Goal: Task Accomplishment & Management: Manage account settings

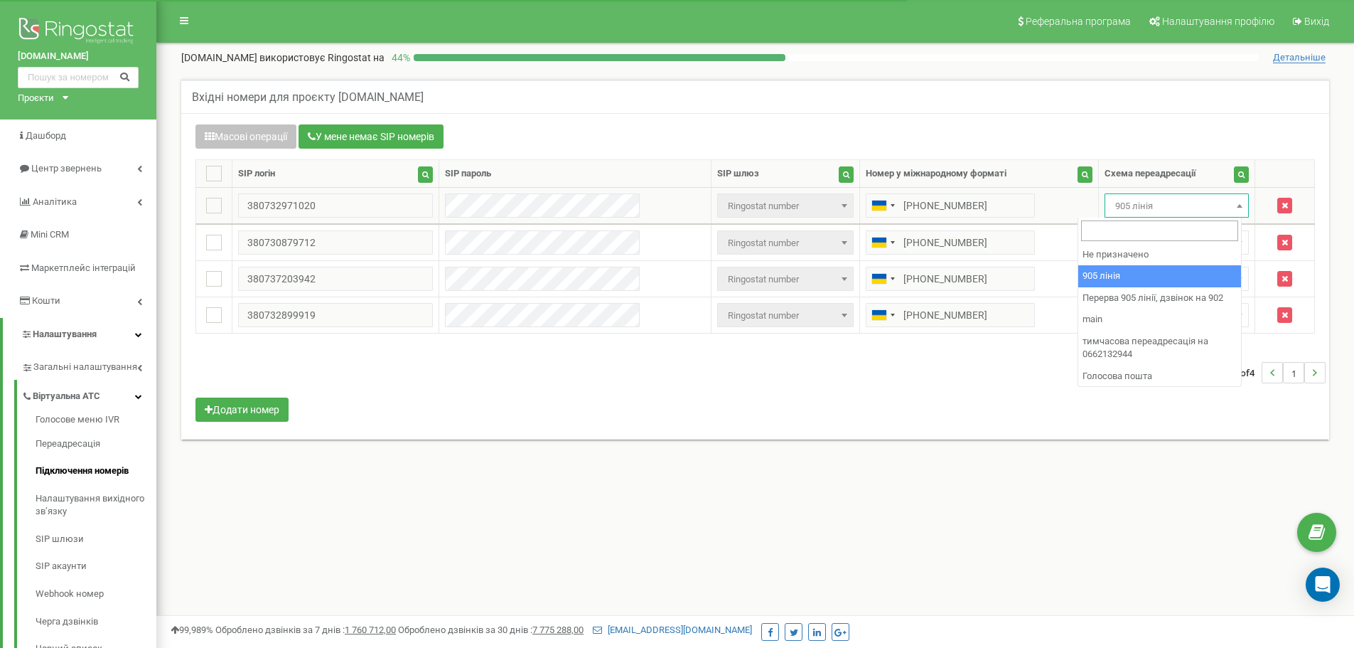
click at [1152, 197] on span "905 лінія" at bounding box center [1177, 206] width 134 height 20
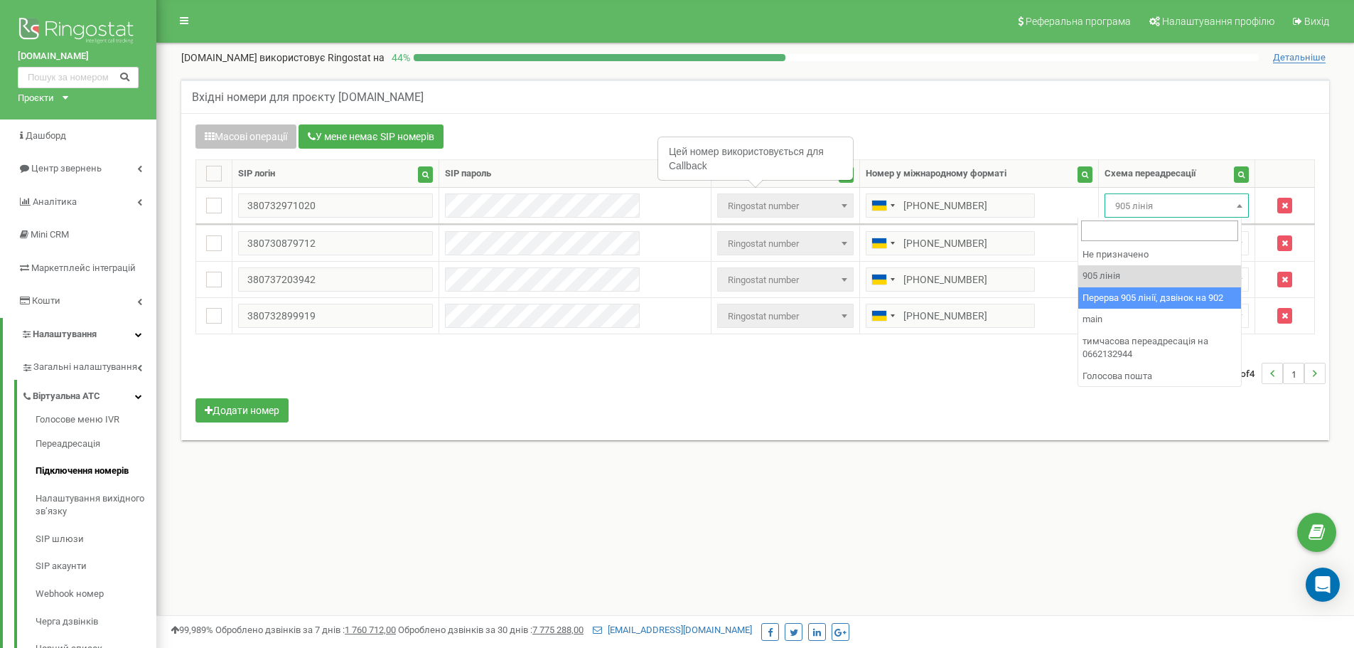
drag, startPoint x: 1149, startPoint y: 306, endPoint x: 1143, endPoint y: 280, distance: 26.2
select select "173564"
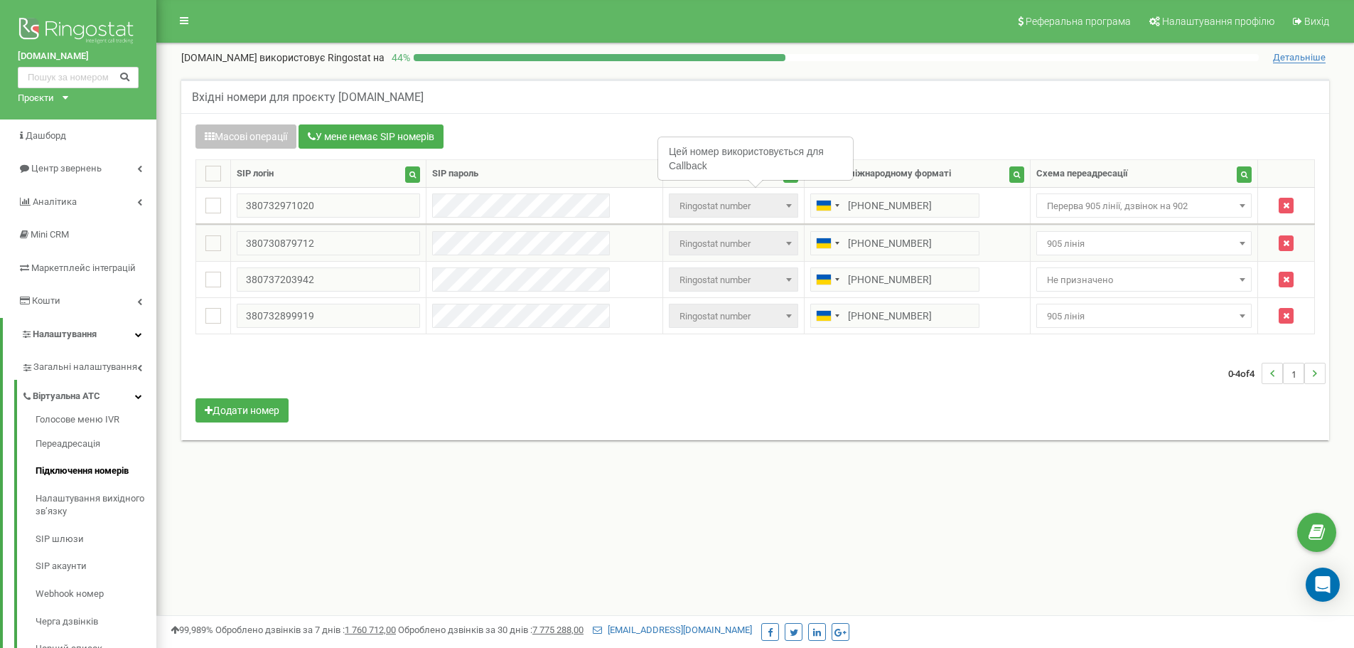
click at [1126, 238] on span "905 лінія" at bounding box center [1144, 244] width 206 height 20
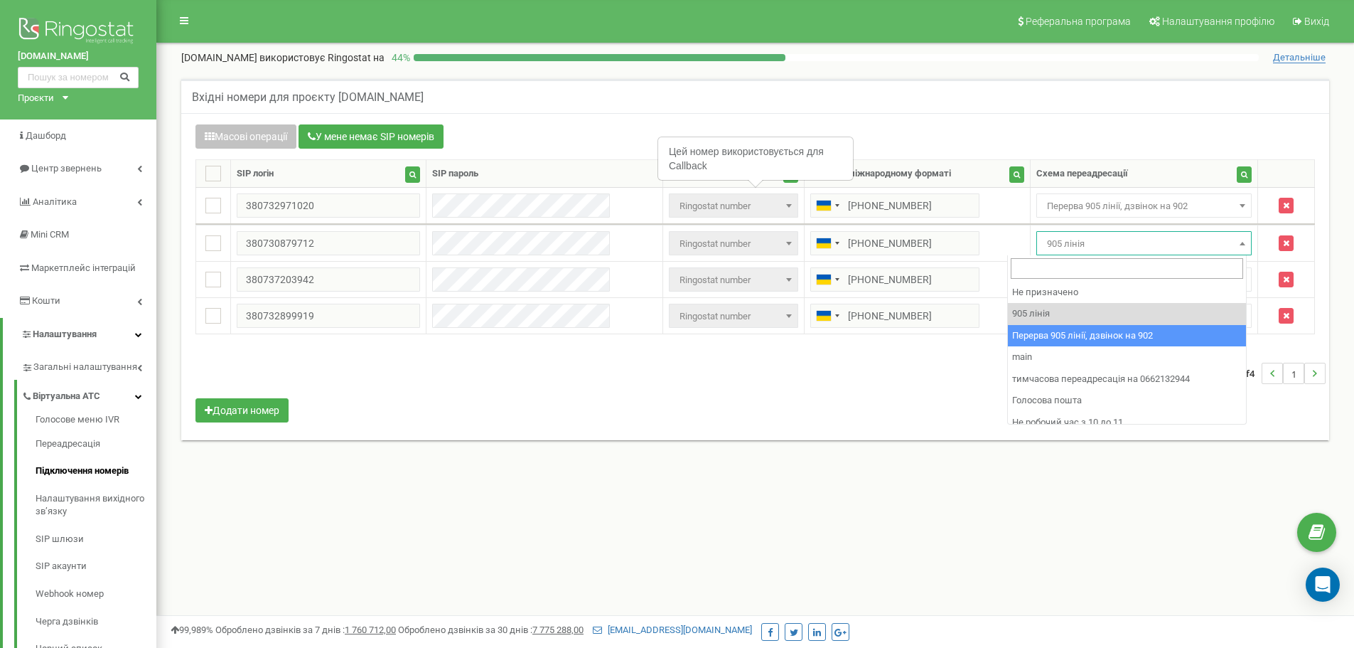
drag, startPoint x: 1170, startPoint y: 336, endPoint x: 1110, endPoint y: 293, distance: 74.0
select select "173564"
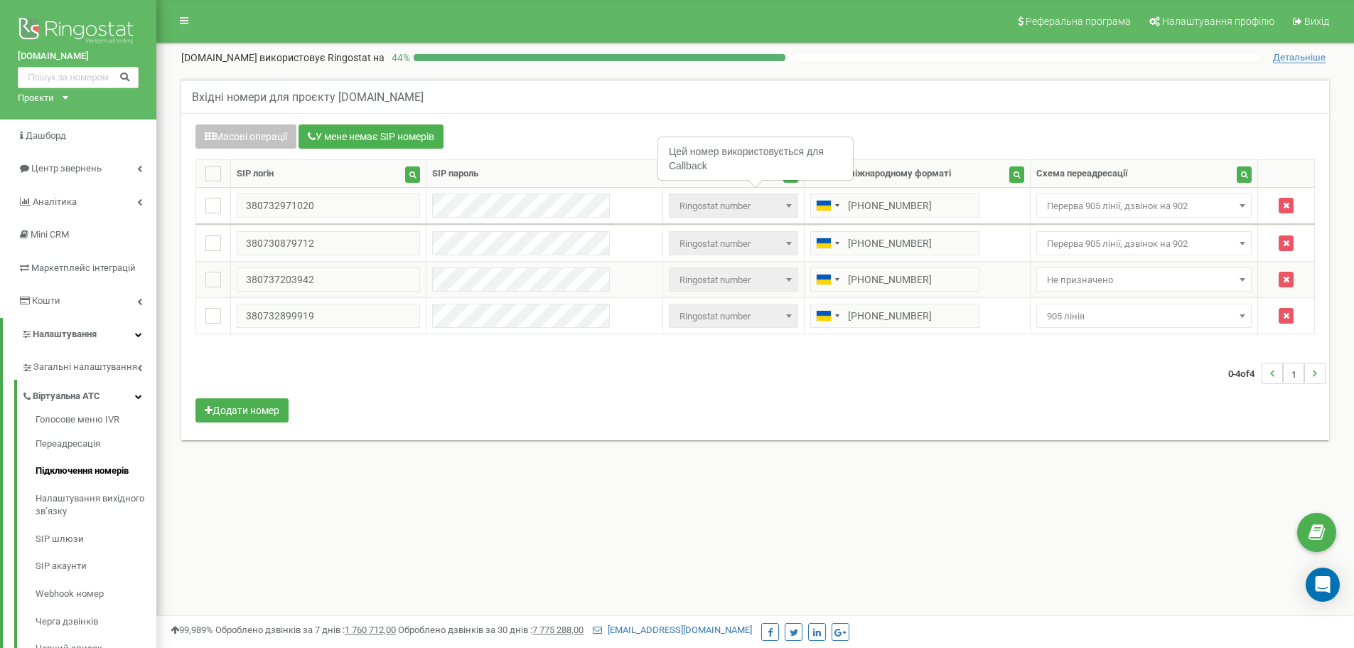
click at [1079, 275] on span "Не призначено" at bounding box center [1144, 280] width 206 height 20
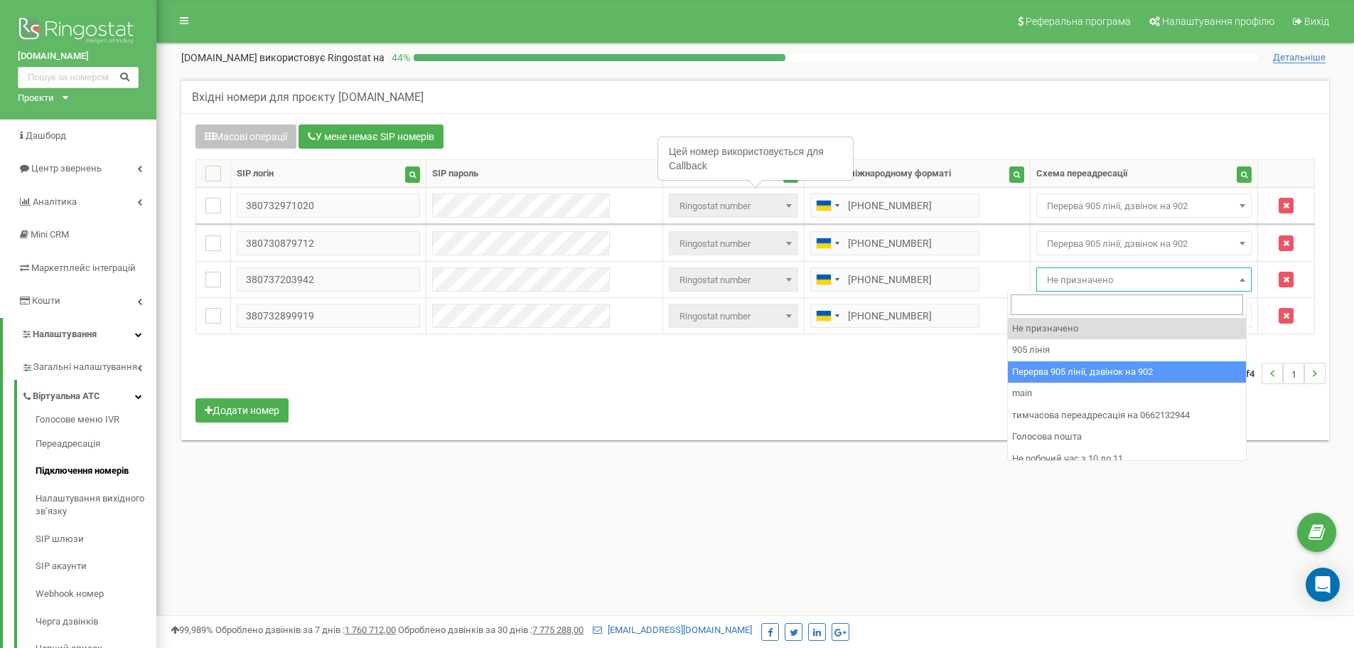
select select "173564"
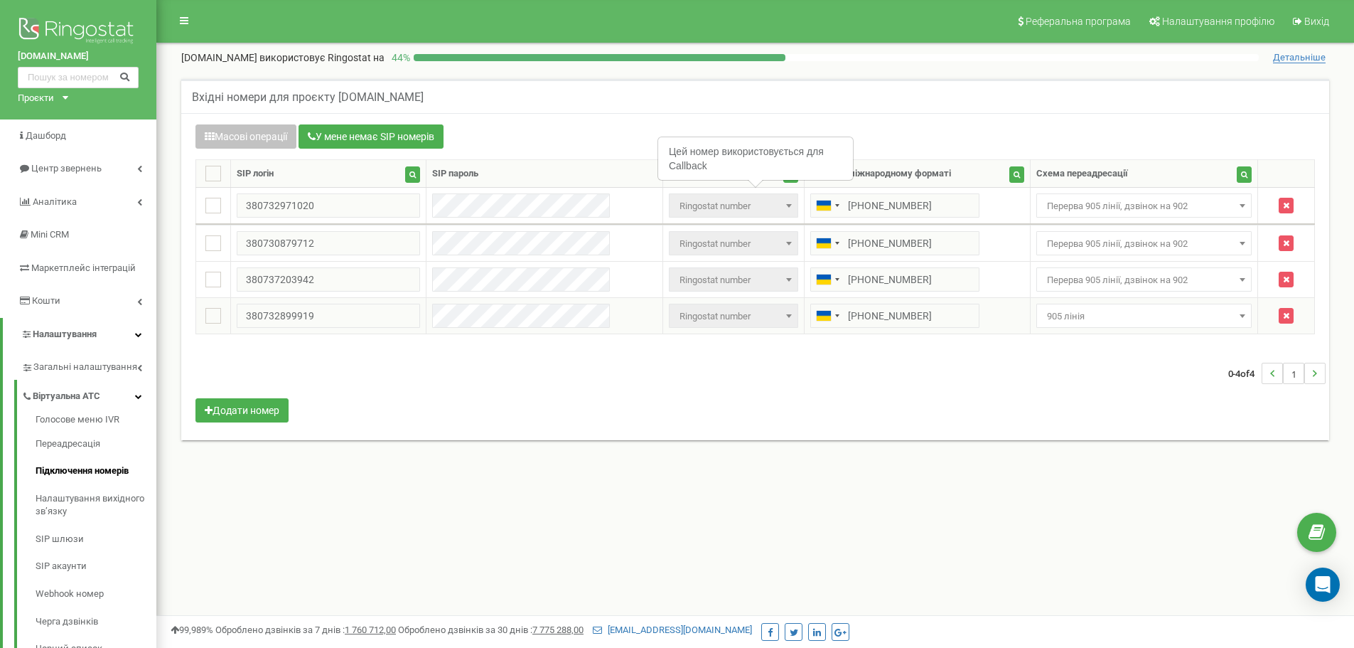
click at [1088, 315] on span "905 лінія" at bounding box center [1144, 316] width 206 height 20
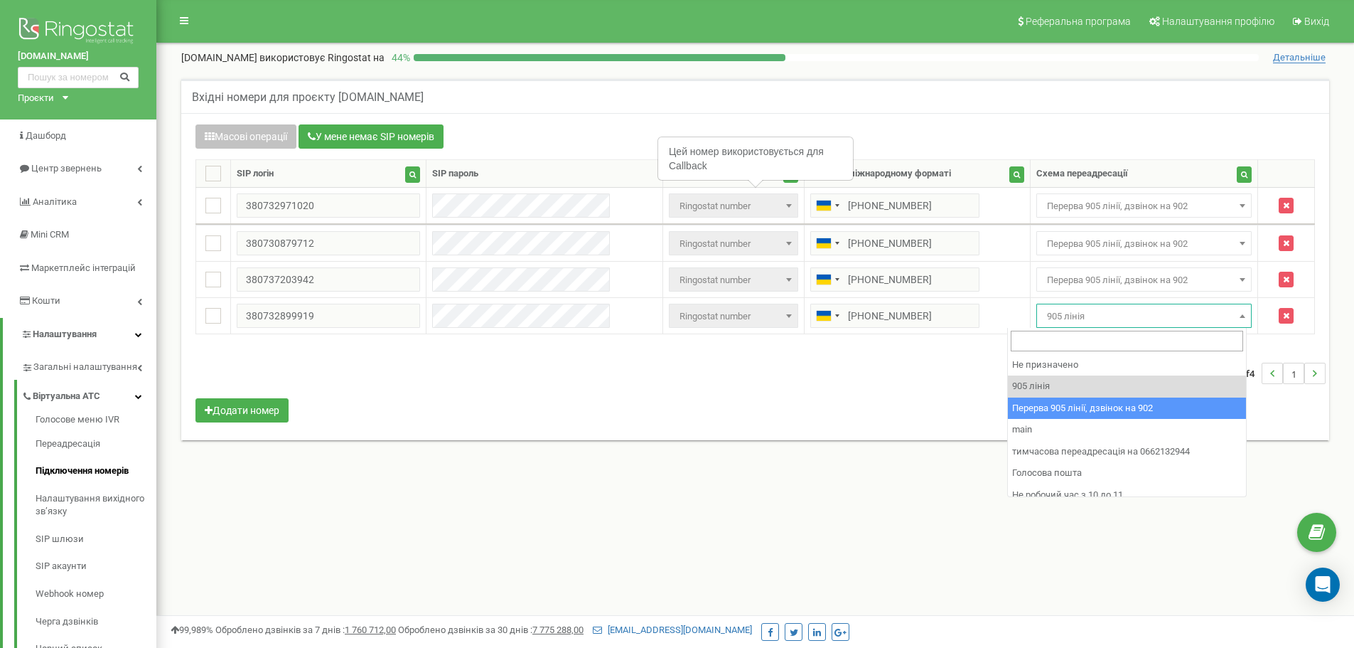
select select "173564"
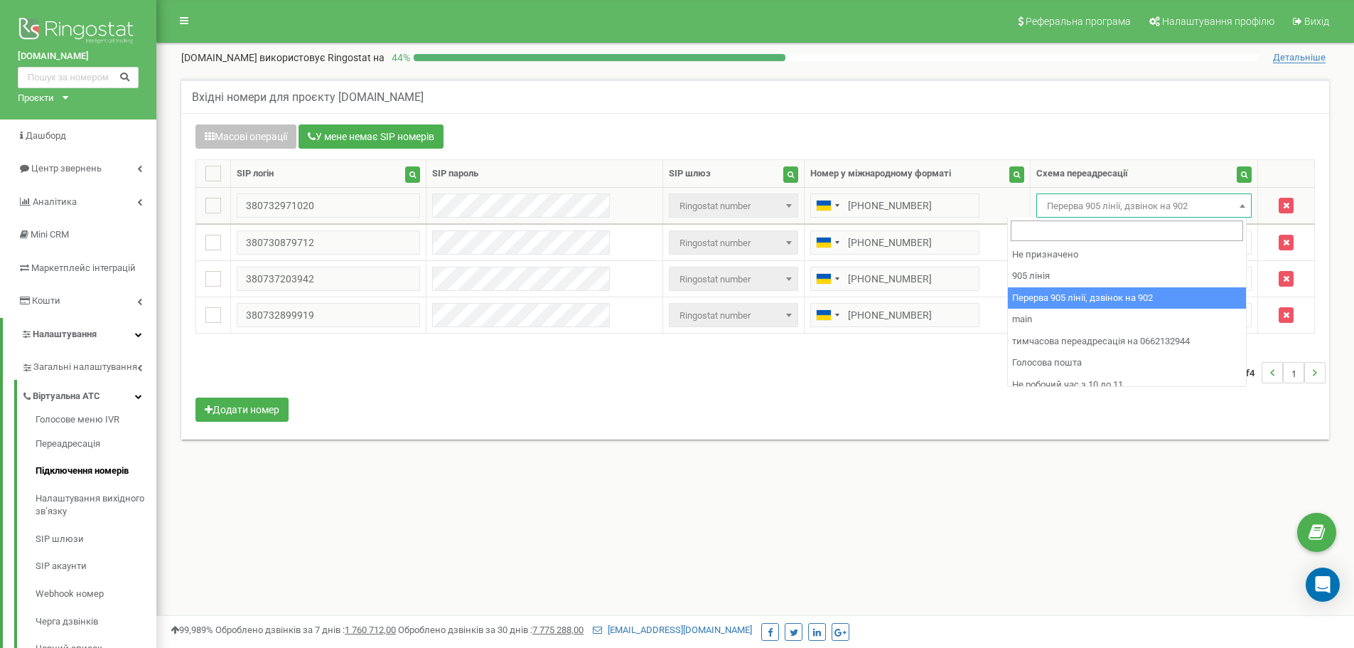
click at [1159, 202] on span "Перерва 905 лінії, дзвінок на 902" at bounding box center [1144, 206] width 206 height 20
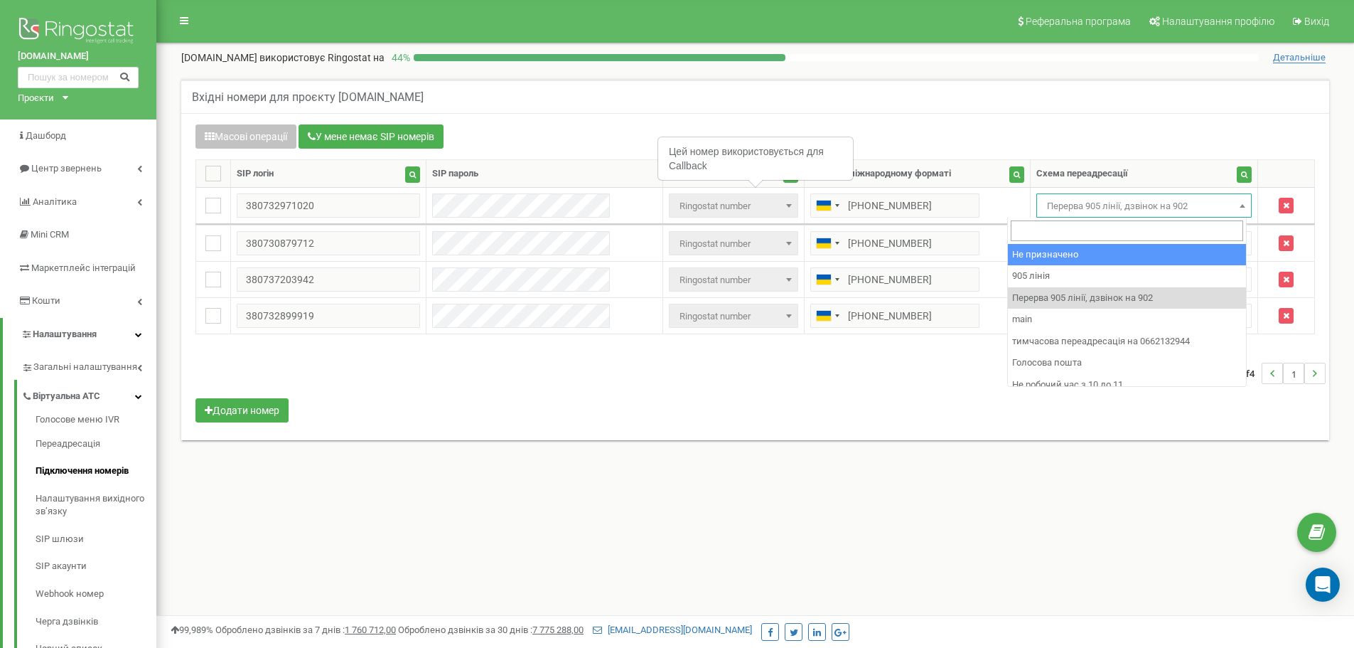
click at [1086, 136] on div "Масові операції У мене немає SIP номерів" at bounding box center [755, 138] width 1120 height 28
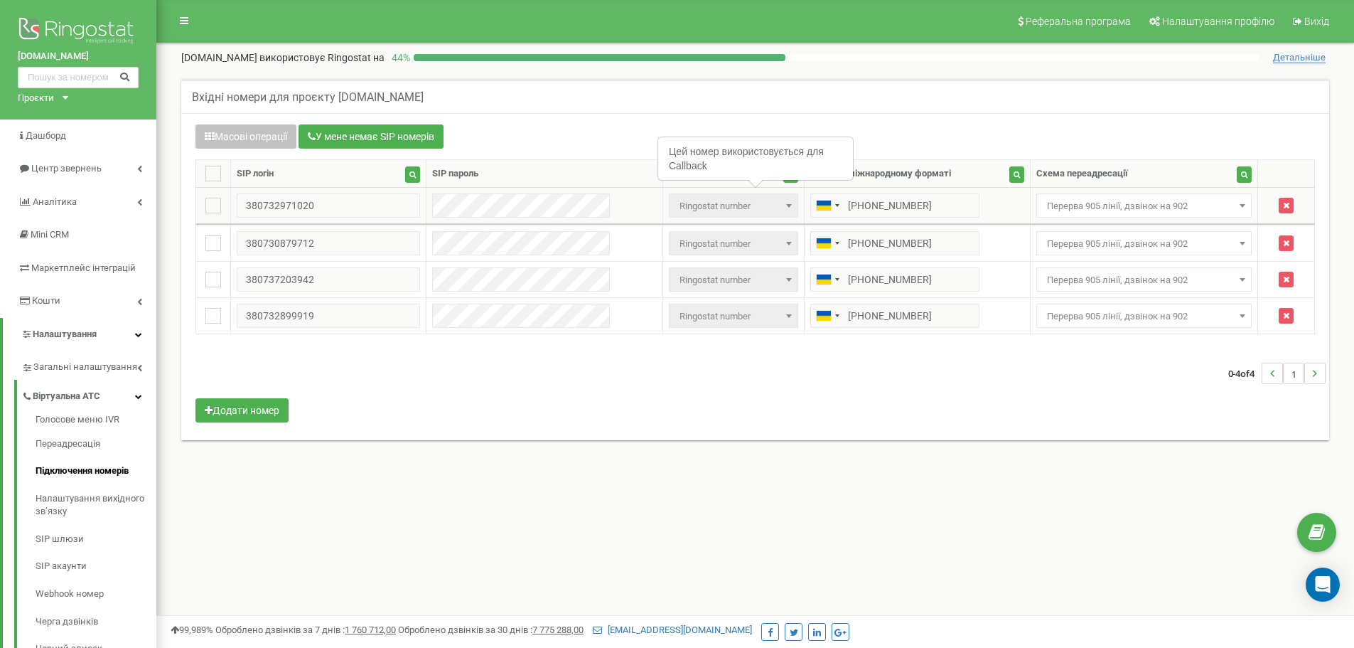
click at [1159, 205] on span "Перерва 905 лінії, дзвінок на 902" at bounding box center [1144, 206] width 206 height 20
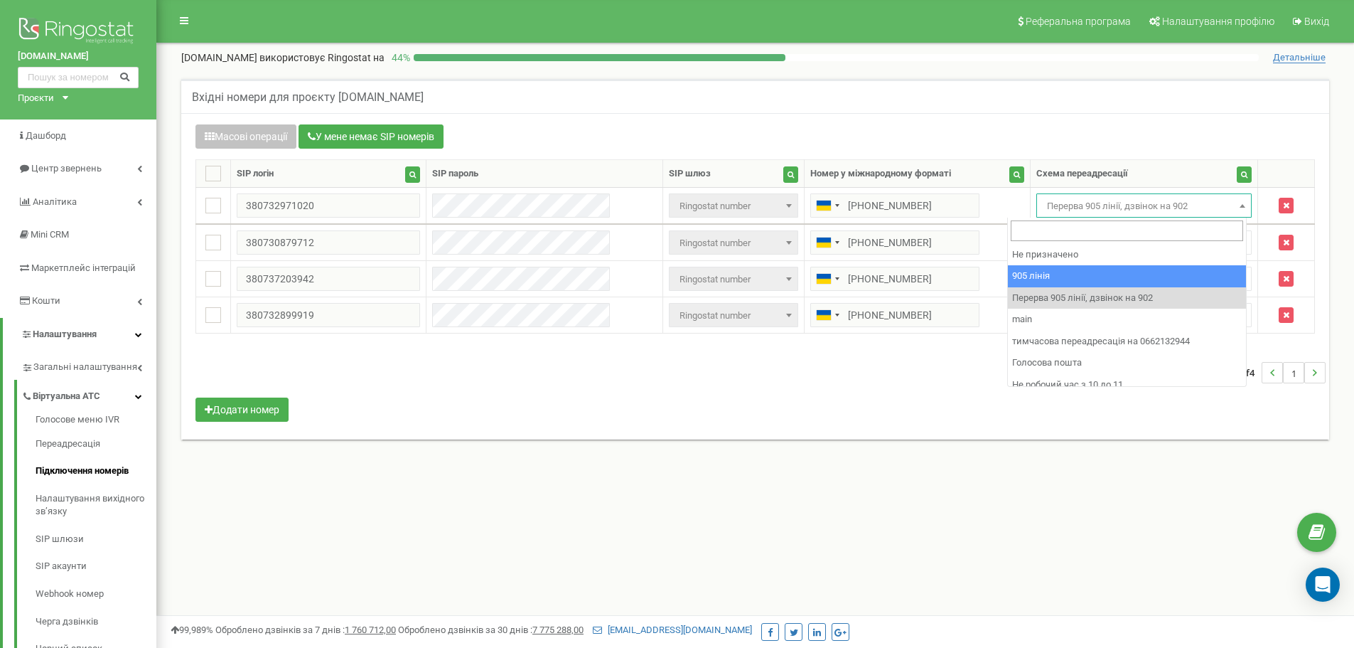
select select "173559"
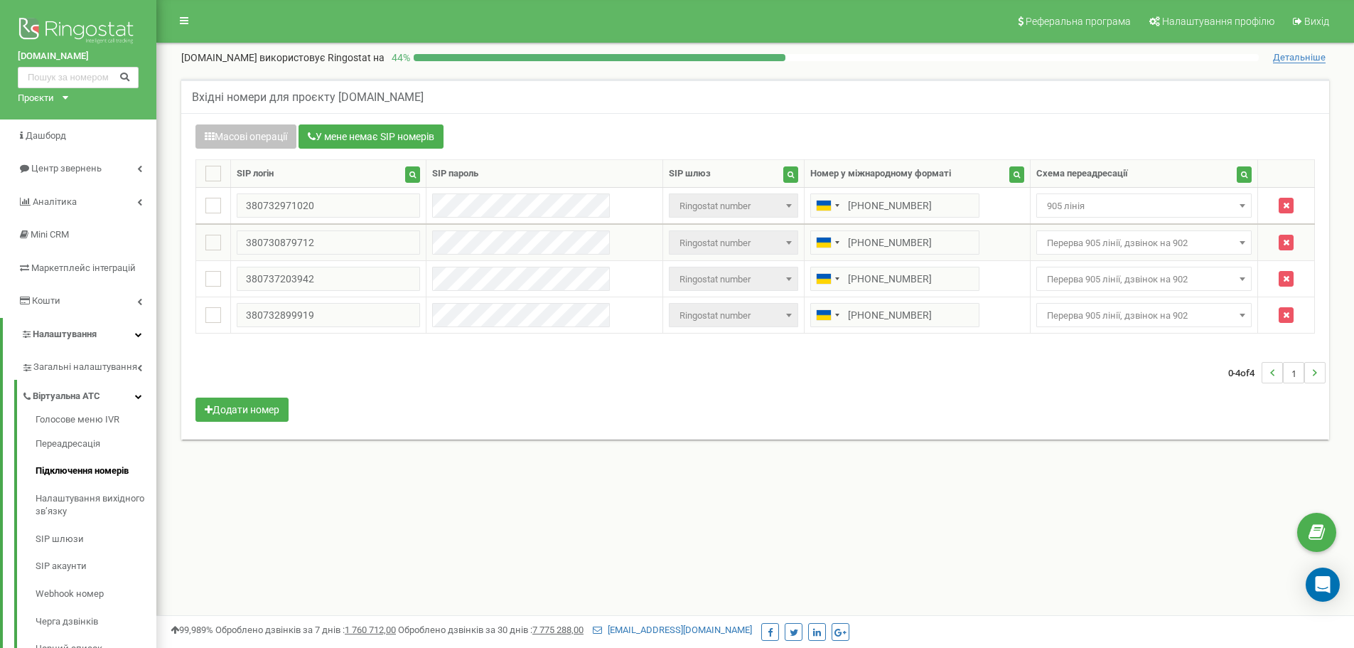
click at [1149, 243] on span "Перерва 905 лінії, дзвінок на 902" at bounding box center [1144, 243] width 206 height 20
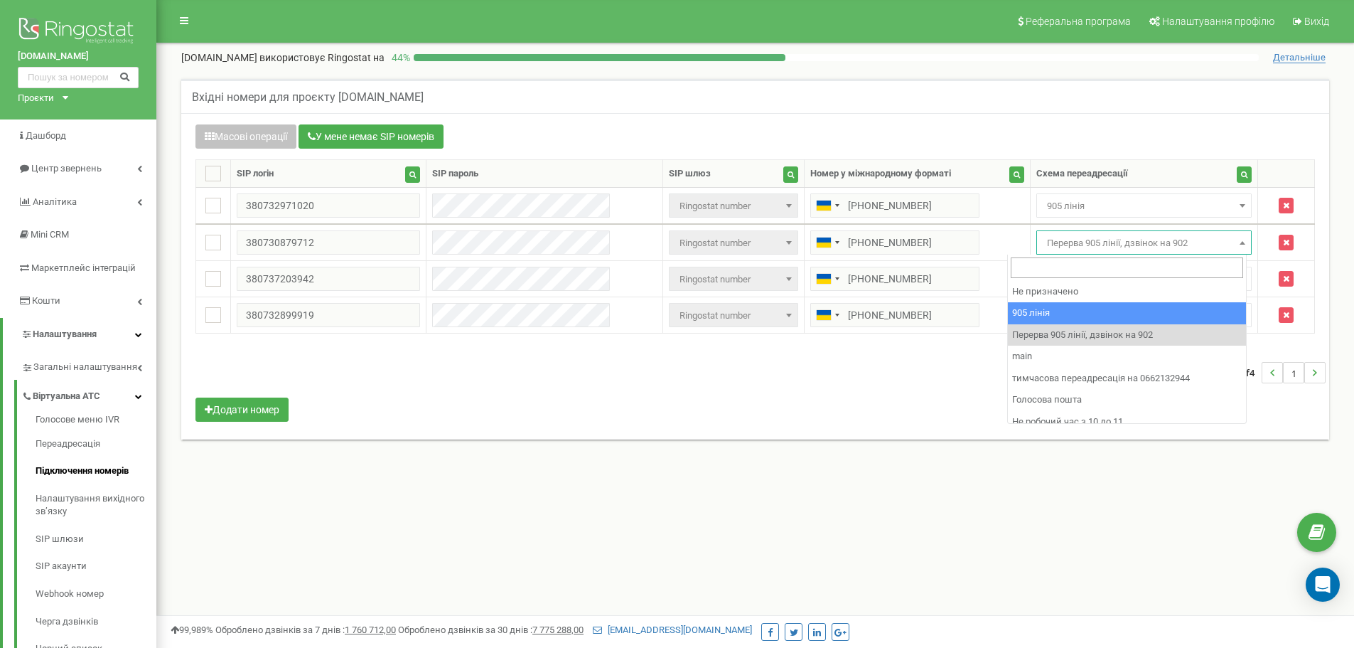
drag, startPoint x: 1195, startPoint y: 302, endPoint x: 1171, endPoint y: 289, distance: 27.1
select select "173559"
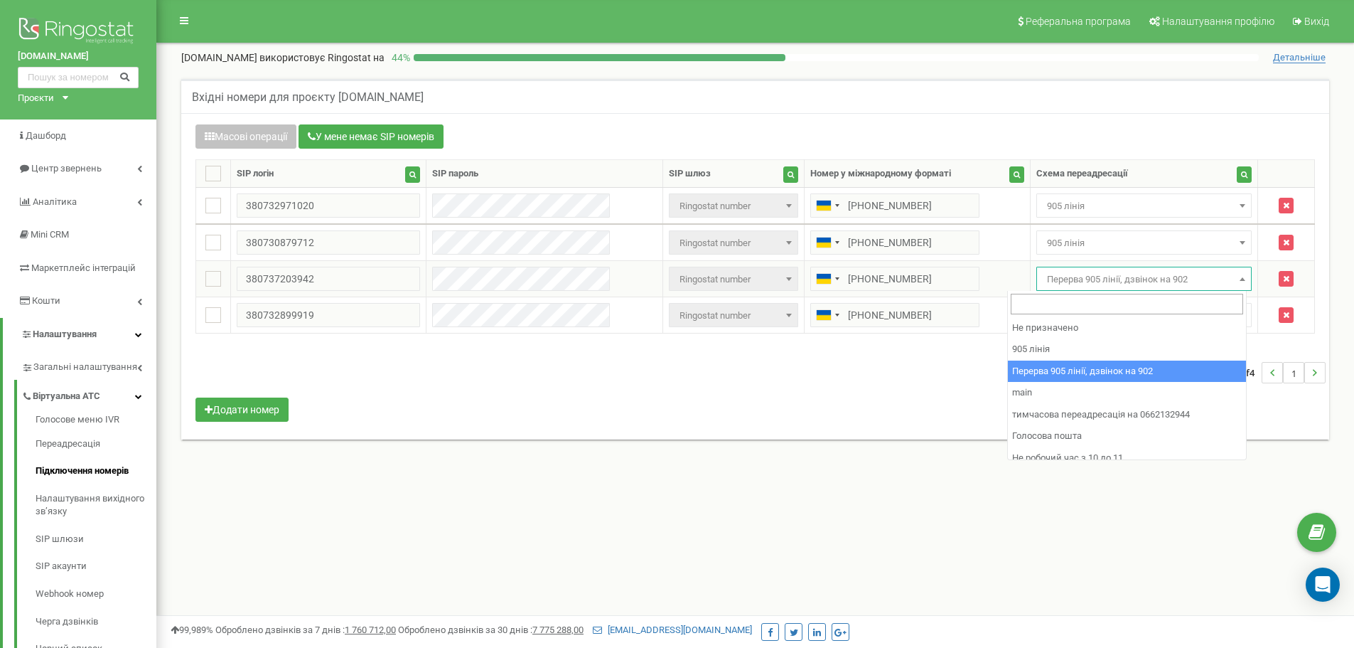
drag, startPoint x: 1159, startPoint y: 281, endPoint x: 1163, endPoint y: 289, distance: 8.6
click at [1161, 287] on span "Перерва 905 лінії, дзвінок на 902" at bounding box center [1144, 279] width 206 height 20
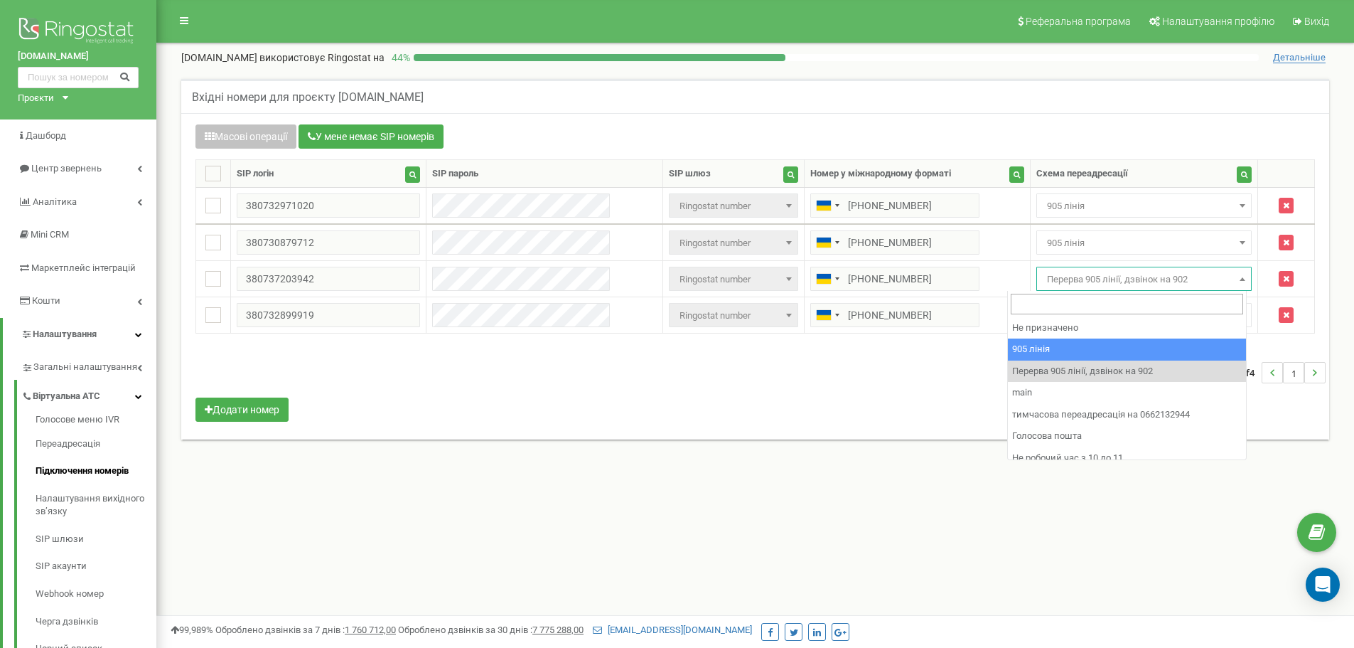
select select "173559"
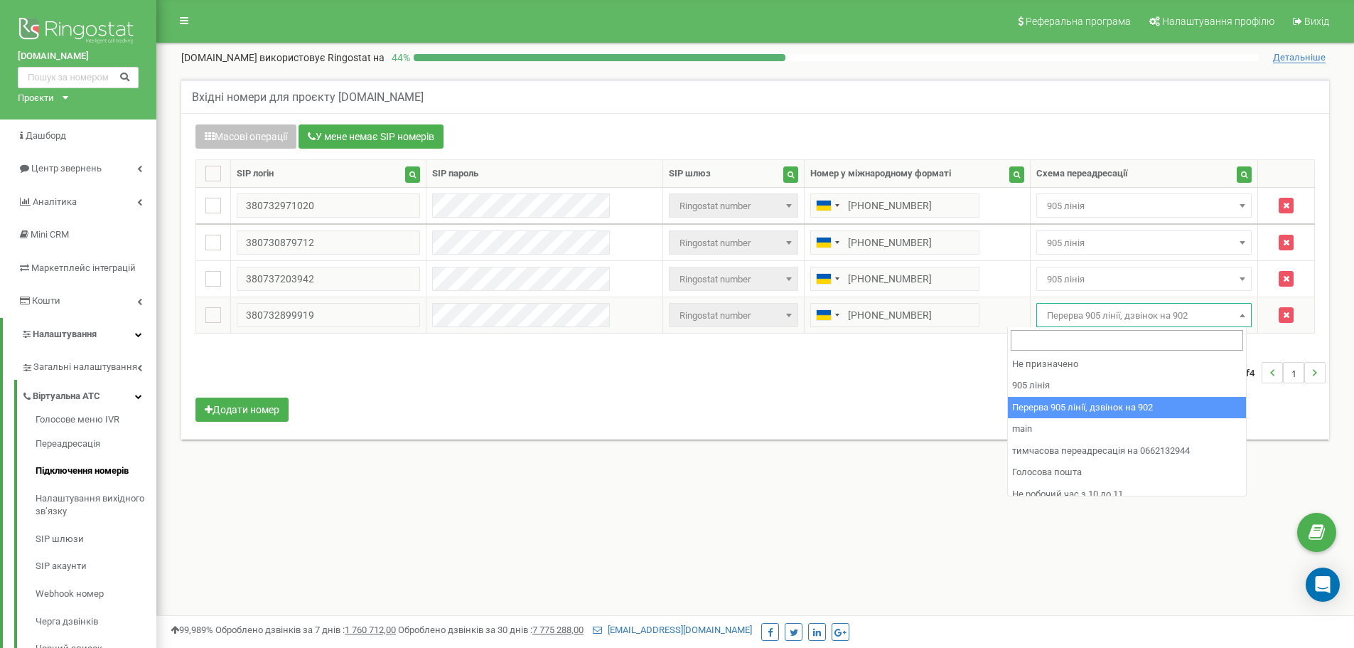
drag, startPoint x: 1167, startPoint y: 319, endPoint x: 1206, endPoint y: 378, distance: 70.4
click at [1167, 321] on span "Перерва 905 лінії, дзвінок на 902" at bounding box center [1144, 316] width 206 height 20
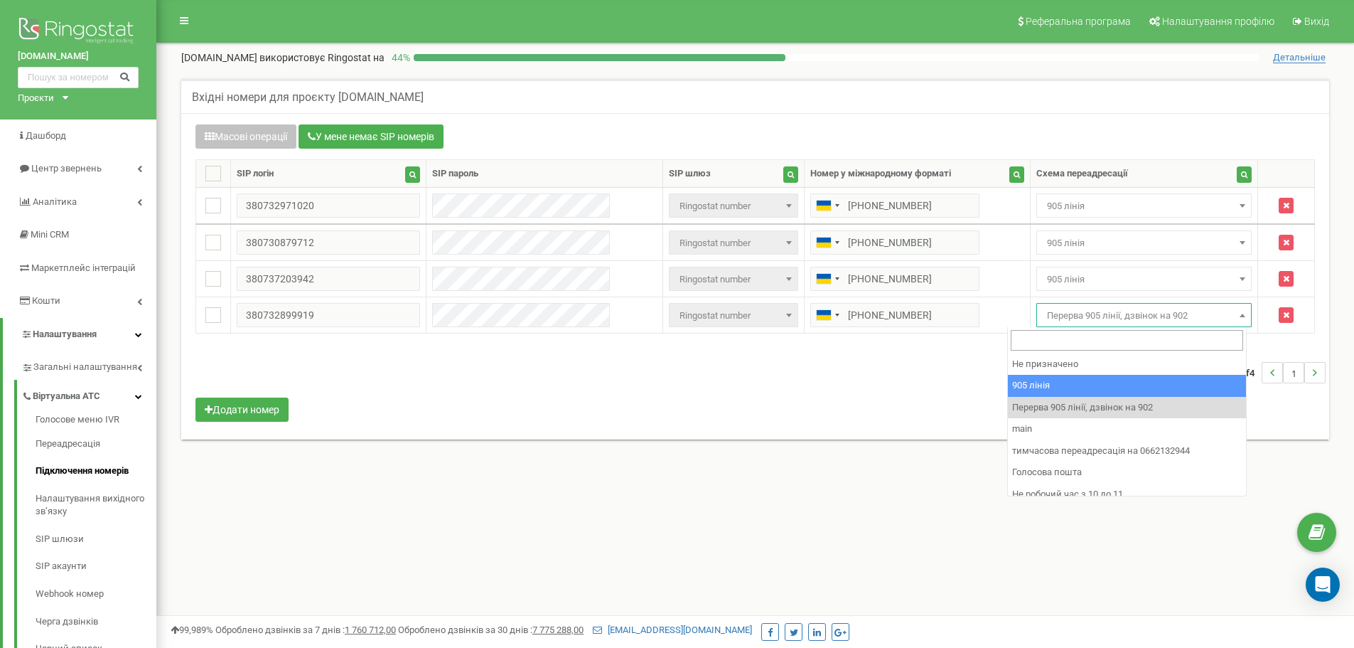
select select "173559"
